Goal: Transaction & Acquisition: Purchase product/service

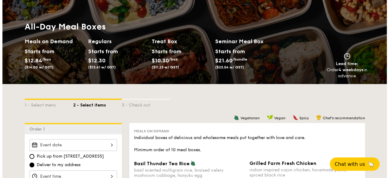
scroll to position [56, 0]
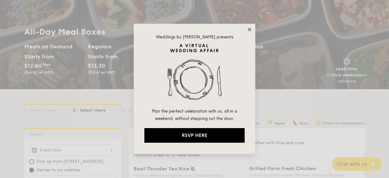
click at [251, 28] on icon at bounding box center [249, 29] width 3 height 3
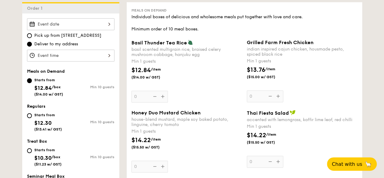
scroll to position [182, 0]
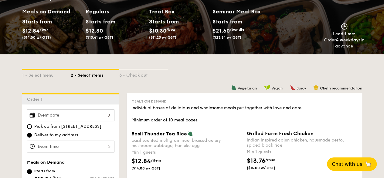
scroll to position [91, 0]
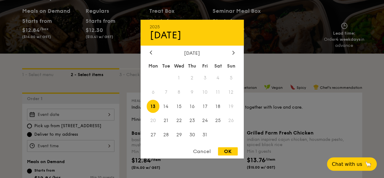
click at [108, 120] on div "2025 Oct [DATE] Tue Wed Thu Fri Sat Sun 1 2 3 4 5 6 7 8 9 10 11 12 13 14 15 16 …" at bounding box center [70, 114] width 87 height 12
click at [207, 136] on span "31" at bounding box center [205, 134] width 13 height 13
click at [223, 152] on div "OK" at bounding box center [228, 151] width 20 height 8
type input "Oct 31, 2025"
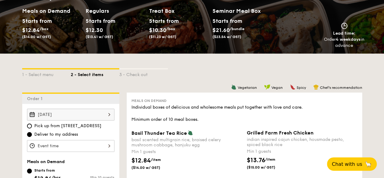
click at [108, 149] on div at bounding box center [70, 146] width 87 height 12
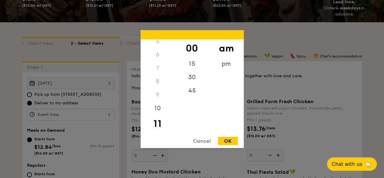
scroll to position [152, 0]
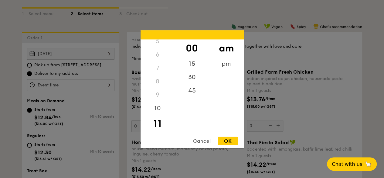
click at [157, 42] on div "5" at bounding box center [158, 40] width 34 height 13
click at [158, 102] on div "5" at bounding box center [158, 101] width 34 height 13
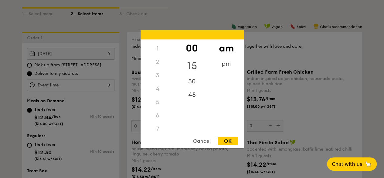
click at [193, 63] on div "15" at bounding box center [192, 66] width 34 height 18
click at [222, 63] on div "pm" at bounding box center [226, 66] width 34 height 18
click at [159, 103] on div "5" at bounding box center [158, 104] width 34 height 18
click at [191, 47] on div "00" at bounding box center [192, 48] width 34 height 18
click at [225, 140] on div "OK" at bounding box center [228, 140] width 20 height 8
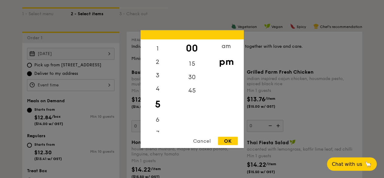
type input "5:00PM"
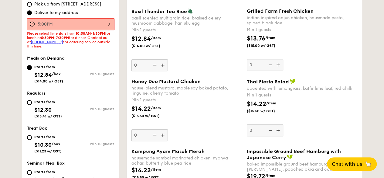
scroll to position [182, 0]
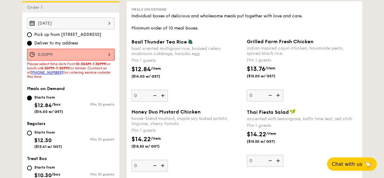
click at [279, 100] on img at bounding box center [278, 95] width 9 height 12
click at [279, 100] on input "0" at bounding box center [265, 95] width 36 height 12
click at [279, 100] on img at bounding box center [278, 95] width 9 height 12
click at [279, 100] on input "1" at bounding box center [265, 95] width 36 height 12
click at [279, 100] on img at bounding box center [278, 95] width 9 height 12
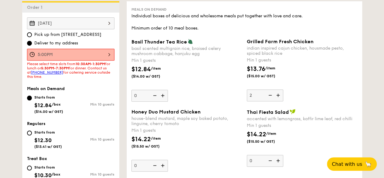
click at [279, 100] on input "2" at bounding box center [265, 95] width 36 height 12
click at [279, 100] on img at bounding box center [278, 95] width 9 height 12
click at [279, 100] on input "3" at bounding box center [265, 95] width 36 height 12
click at [279, 100] on img at bounding box center [278, 95] width 9 height 12
click at [279, 100] on input "4" at bounding box center [265, 95] width 36 height 12
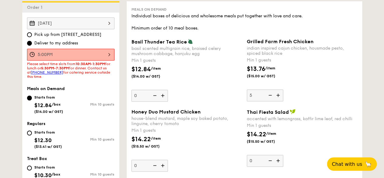
click at [279, 100] on img at bounding box center [278, 95] width 9 height 12
click at [279, 100] on input "5" at bounding box center [265, 95] width 36 height 12
click at [279, 100] on img at bounding box center [278, 95] width 9 height 12
click at [279, 100] on input "6" at bounding box center [265, 95] width 36 height 12
click at [279, 100] on img at bounding box center [278, 95] width 9 height 12
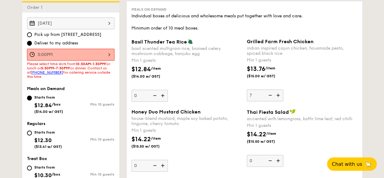
click at [279, 100] on input "7" at bounding box center [265, 95] width 36 height 12
click at [279, 100] on img at bounding box center [278, 95] width 9 height 12
click at [279, 100] on input "8" at bounding box center [265, 95] width 36 height 12
click at [279, 100] on img at bounding box center [278, 95] width 9 height 12
click at [279, 100] on input "9" at bounding box center [265, 95] width 36 height 12
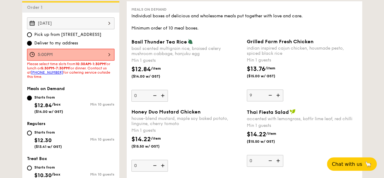
type input "10"
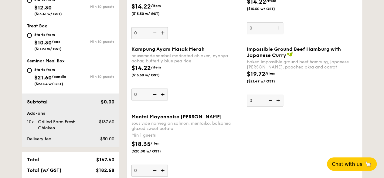
scroll to position [334, 0]
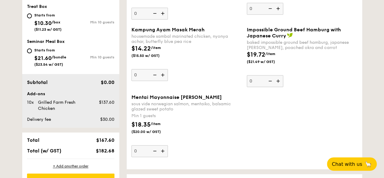
click at [163, 153] on img at bounding box center [163, 151] width 9 height 12
click at [163, 153] on input "0" at bounding box center [150, 151] width 36 height 12
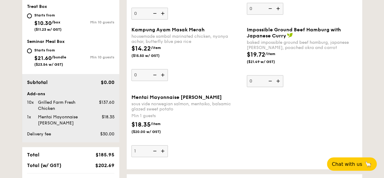
click at [163, 153] on img at bounding box center [163, 151] width 9 height 12
click at [163, 153] on input "1" at bounding box center [150, 151] width 36 height 12
click at [163, 153] on img at bounding box center [163, 151] width 9 height 12
click at [163, 153] on input "2" at bounding box center [150, 151] width 36 height 12
click at [163, 153] on img at bounding box center [163, 151] width 9 height 12
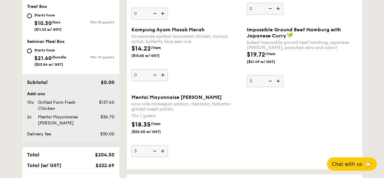
click at [163, 153] on input "3" at bounding box center [150, 151] width 36 height 12
click at [163, 153] on img at bounding box center [163, 151] width 9 height 12
click at [163, 153] on input "4" at bounding box center [150, 151] width 36 height 12
click at [163, 153] on img at bounding box center [163, 151] width 9 height 12
click at [163, 153] on input "5" at bounding box center [150, 151] width 36 height 12
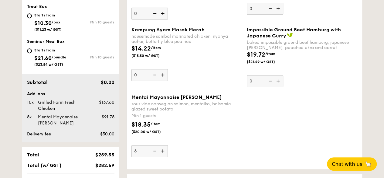
click at [163, 153] on img at bounding box center [163, 151] width 9 height 12
click at [163, 153] on input "6" at bounding box center [150, 151] width 36 height 12
click at [163, 153] on img at bounding box center [163, 151] width 9 height 12
click at [163, 153] on input "7" at bounding box center [150, 151] width 36 height 12
click at [163, 153] on img at bounding box center [163, 151] width 9 height 12
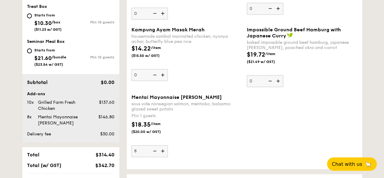
click at [163, 153] on input "8" at bounding box center [150, 151] width 36 height 12
click at [163, 153] on img at bounding box center [163, 151] width 9 height 12
click at [163, 153] on input "9" at bounding box center [150, 151] width 36 height 12
type input "10"
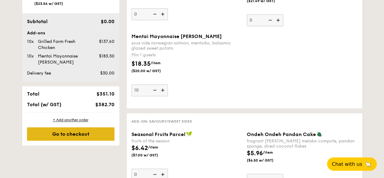
click at [89, 140] on div "Go to checkout" at bounding box center [70, 133] width 87 height 13
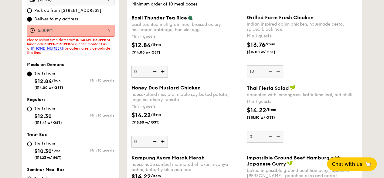
scroll to position [179, 0]
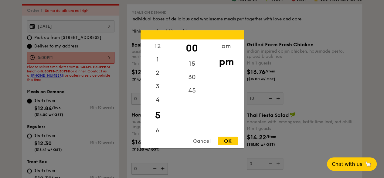
click at [110, 61] on div "5:00PM 12 1 2 3 4 5 6 7 8 9 10 11 00 15 30 45 am pm Cancel OK" at bounding box center [70, 58] width 87 height 12
click at [157, 117] on div "5" at bounding box center [158, 115] width 34 height 18
click at [194, 77] on div "30" at bounding box center [192, 79] width 34 height 18
click at [225, 140] on div "OK" at bounding box center [228, 140] width 20 height 8
type input "5:30PM"
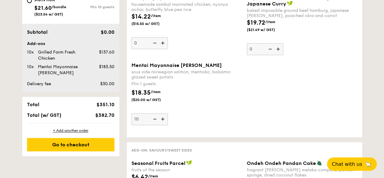
scroll to position [422, 0]
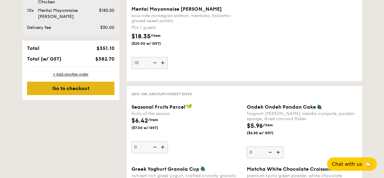
click at [82, 91] on div "Go to checkout" at bounding box center [70, 87] width 87 height 13
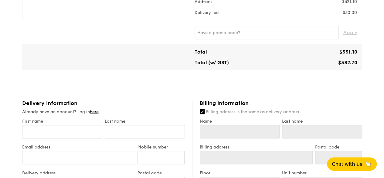
scroll to position [182, 0]
